Goal: Task Accomplishment & Management: Complete application form

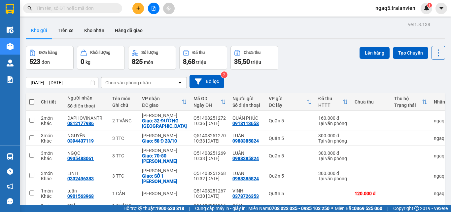
click at [137, 7] on icon "plus" at bounding box center [138, 8] width 5 height 5
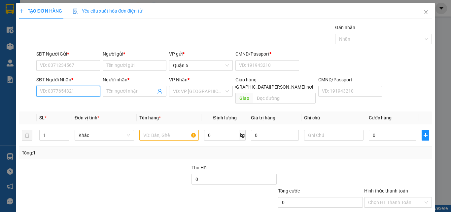
click at [75, 90] on input "SĐT Người Nhận *" at bounding box center [68, 91] width 64 height 11
click at [80, 107] on div "0905554079 - minh" at bounding box center [67, 104] width 55 height 7
type input "0905554079"
type input "minh"
type input "0905554079"
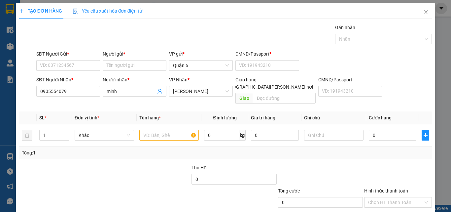
click at [61, 57] on div "SĐT Người Gửi *" at bounding box center [68, 55] width 64 height 10
click at [62, 63] on input "SĐT Người Gửi *" at bounding box center [68, 65] width 64 height 11
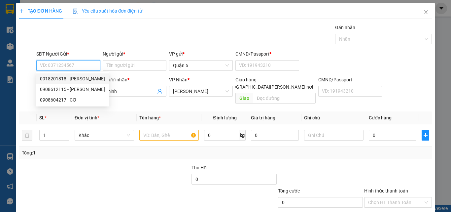
click at [75, 79] on div "0918201818 - [PERSON_NAME]" at bounding box center [72, 78] width 65 height 7
type input "0918201818"
type input "KIỆT"
type input "1"
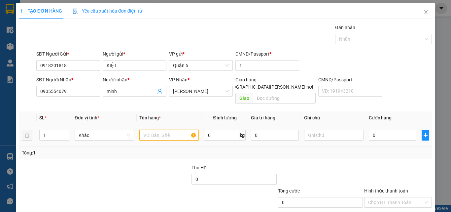
click at [163, 130] on input "text" at bounding box center [168, 135] width 59 height 11
type input "1 T VÀNG"
click at [385, 130] on input "0" at bounding box center [393, 135] width 48 height 11
type input "1"
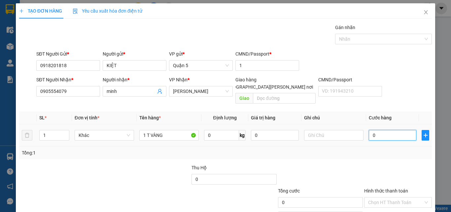
type input "1"
type input "10"
type input "100"
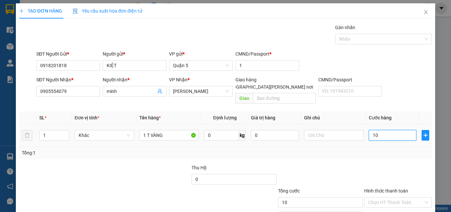
type input "100"
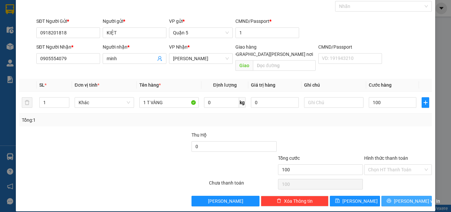
type input "100.000"
click at [389, 195] on button "[PERSON_NAME] và In" at bounding box center [406, 200] width 51 height 11
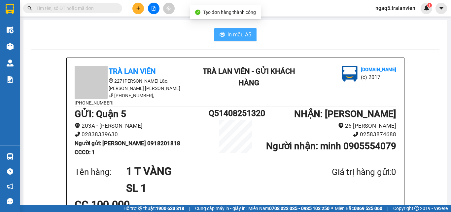
click at [238, 33] on span "In mẫu A5" at bounding box center [239, 34] width 24 height 8
click at [76, 33] on div "In mẫu A5" at bounding box center [235, 34] width 408 height 13
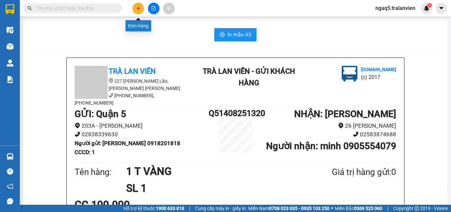
click at [136, 8] on icon "plus" at bounding box center [138, 8] width 5 height 5
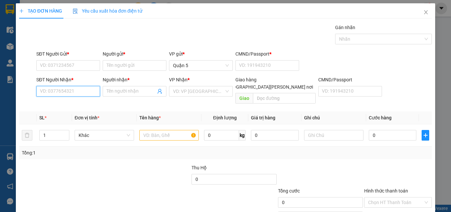
click at [72, 93] on input "SĐT Người Nhận *" at bounding box center [68, 91] width 64 height 11
type input "0985086808"
click at [57, 109] on div "0985086808 - HẢI" at bounding box center [67, 104] width 63 height 11
type input "HẢI"
type input "0985086808"
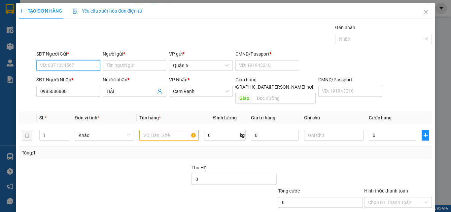
click at [61, 69] on input "SĐT Người Gửi *" at bounding box center [68, 65] width 64 height 11
click at [75, 79] on div "0783508815 - [PERSON_NAME]" at bounding box center [72, 78] width 65 height 7
type input "0783508815"
type input "PHƯƠNG"
type input "1"
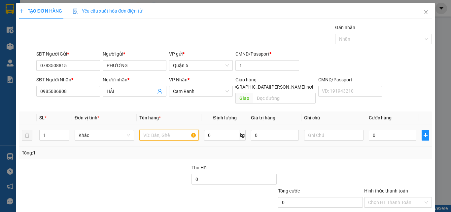
click at [158, 131] on input "text" at bounding box center [168, 135] width 59 height 11
type input "1 B TRẮNG"
click at [380, 131] on input "0" at bounding box center [393, 135] width 48 height 11
type input "4"
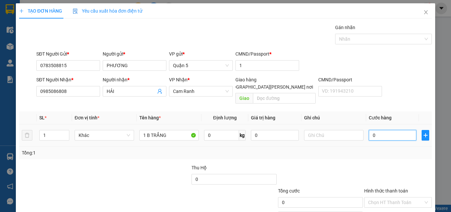
type input "4"
type input "40"
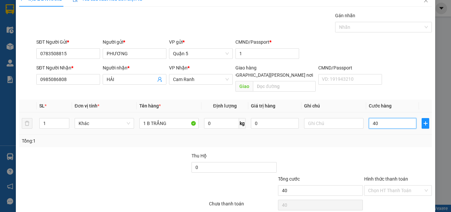
scroll to position [33, 0]
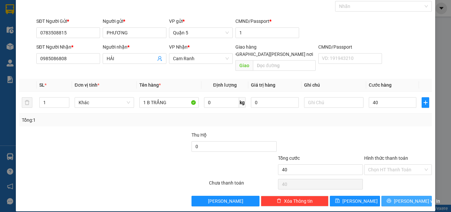
type input "40.000"
click at [400, 197] on span "[PERSON_NAME] và In" at bounding box center [417, 200] width 46 height 7
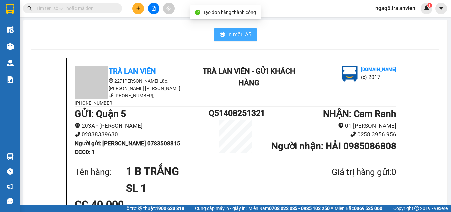
drag, startPoint x: 240, startPoint y: 35, endPoint x: 189, endPoint y: 114, distance: 93.1
click at [240, 35] on span "In mẫu A5" at bounding box center [239, 34] width 24 height 8
click at [103, 39] on div "In mẫu A5" at bounding box center [235, 34] width 408 height 13
